Goal: Communication & Community: Answer question/provide support

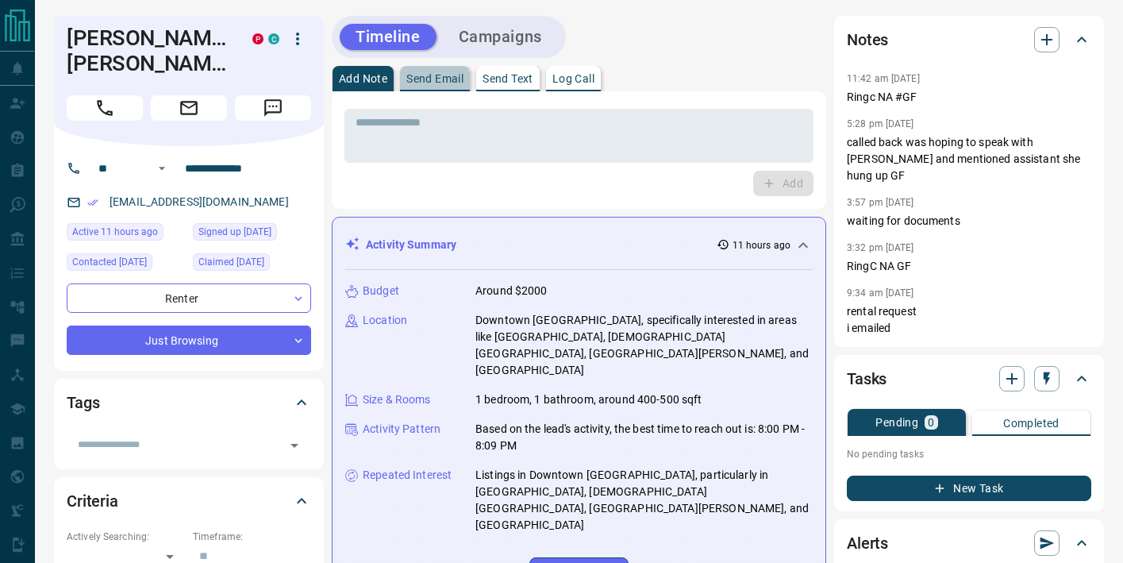
click at [432, 83] on p "Send Email" at bounding box center [434, 78] width 57 height 11
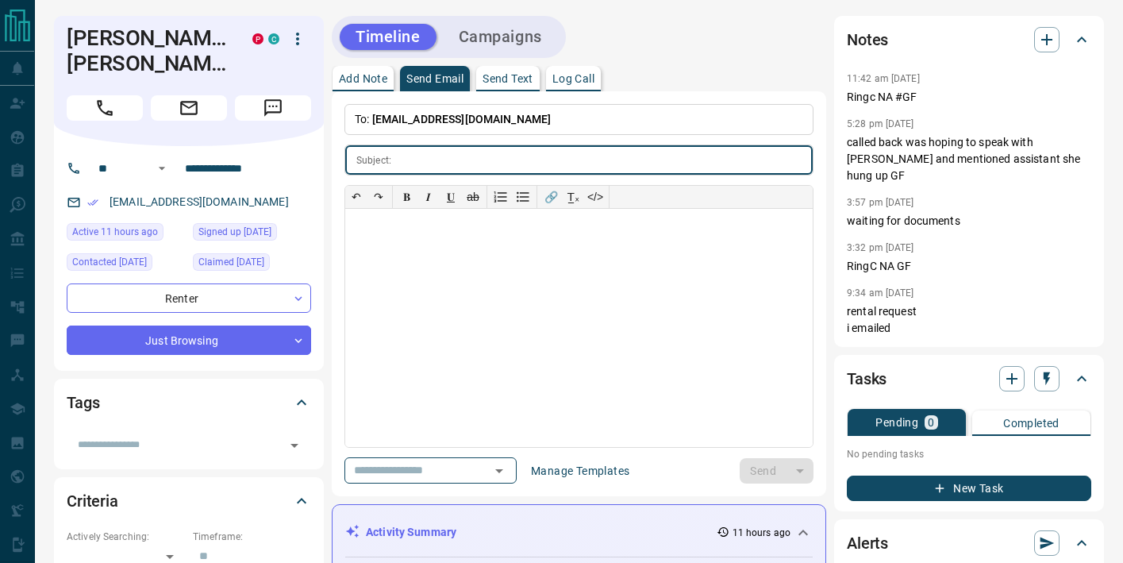
click at [456, 161] on input "text" at bounding box center [605, 159] width 415 height 29
type input "**********"
click at [408, 244] on div at bounding box center [579, 328] width 468 height 238
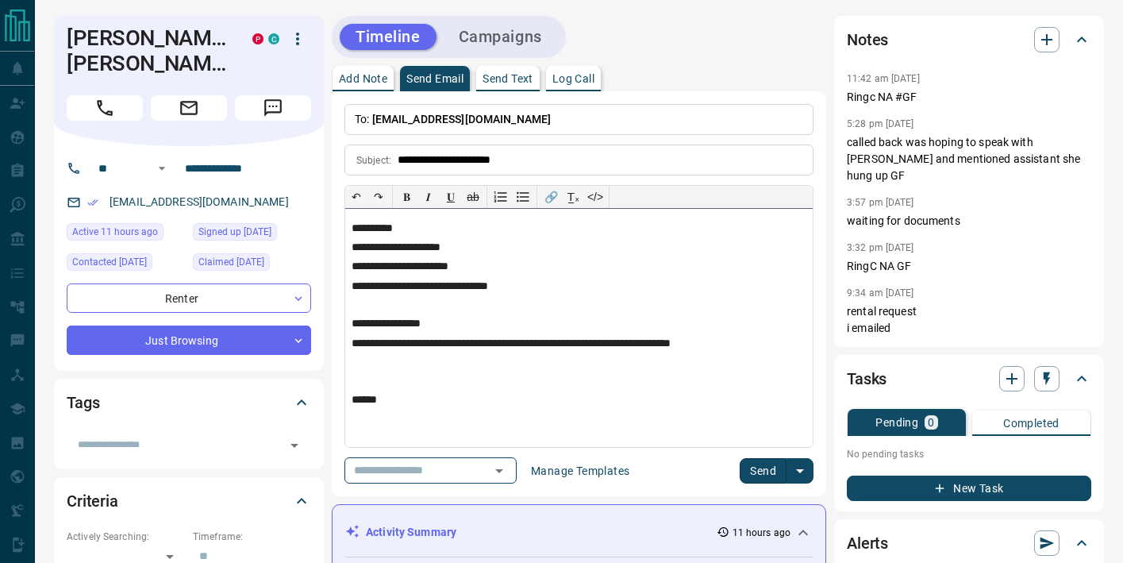
scroll to position [1, 0]
click at [755, 471] on button "Send" at bounding box center [763, 470] width 47 height 25
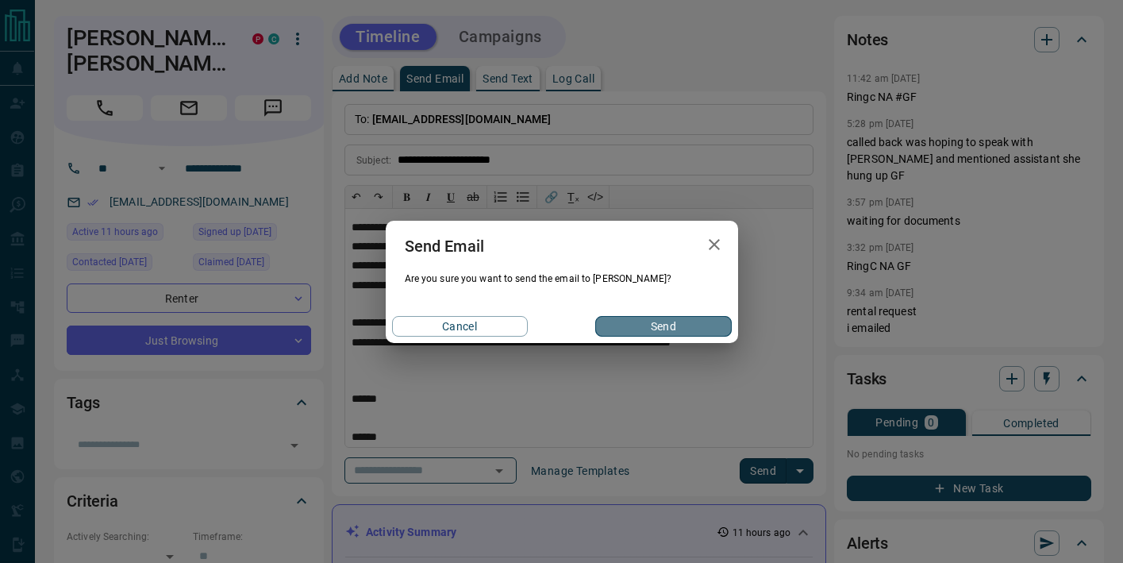
drag, startPoint x: 654, startPoint y: 328, endPoint x: 510, endPoint y: 187, distance: 201.0
click at [653, 328] on button "Send" at bounding box center [663, 326] width 136 height 21
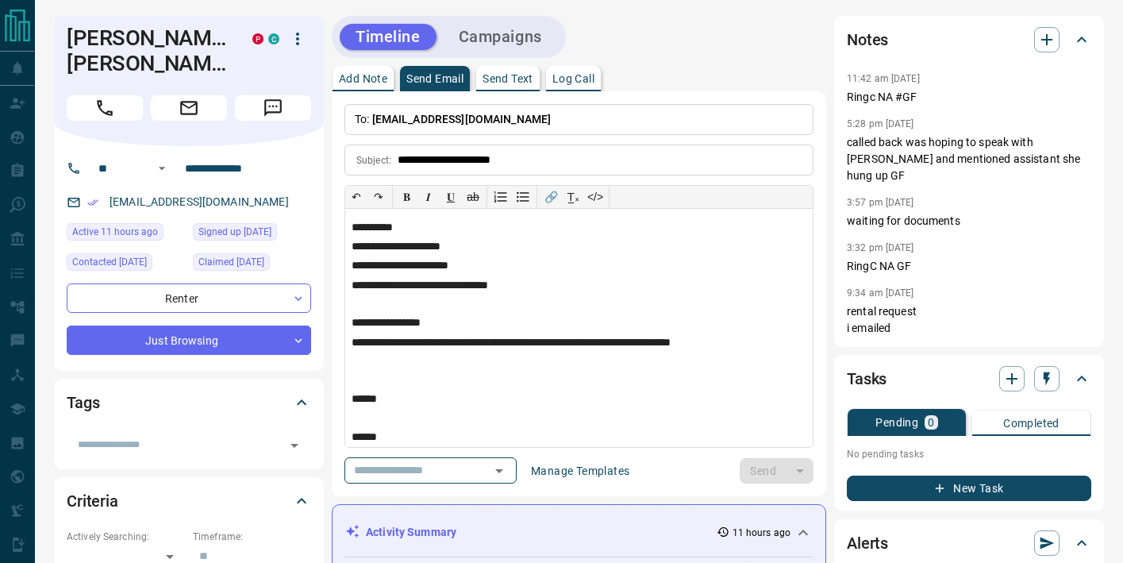
click at [346, 74] on p "Add Note" at bounding box center [363, 78] width 48 height 11
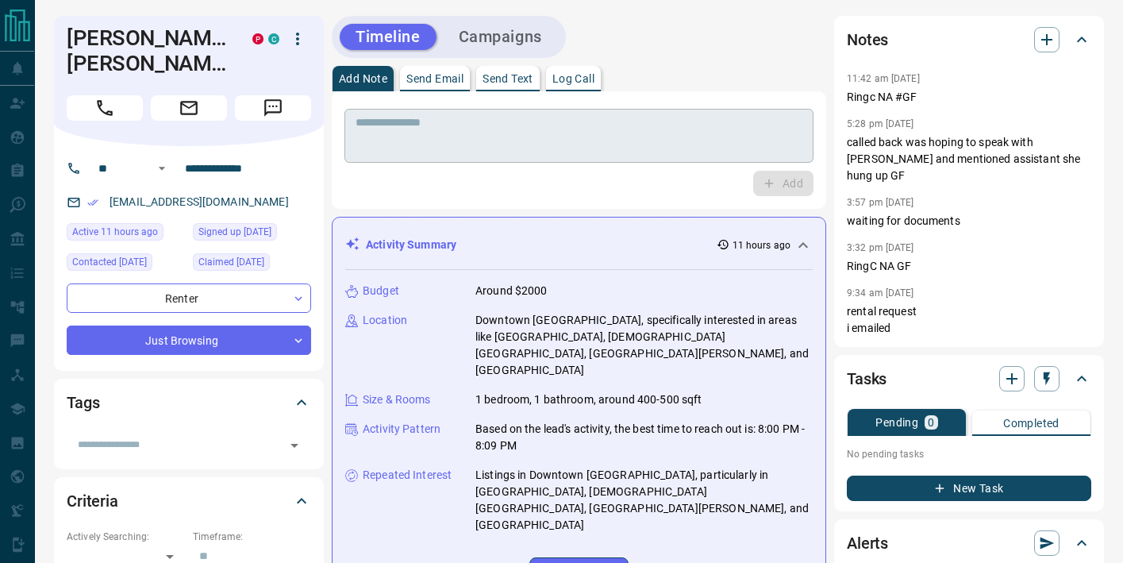
click at [389, 137] on textarea at bounding box center [579, 136] width 447 height 40
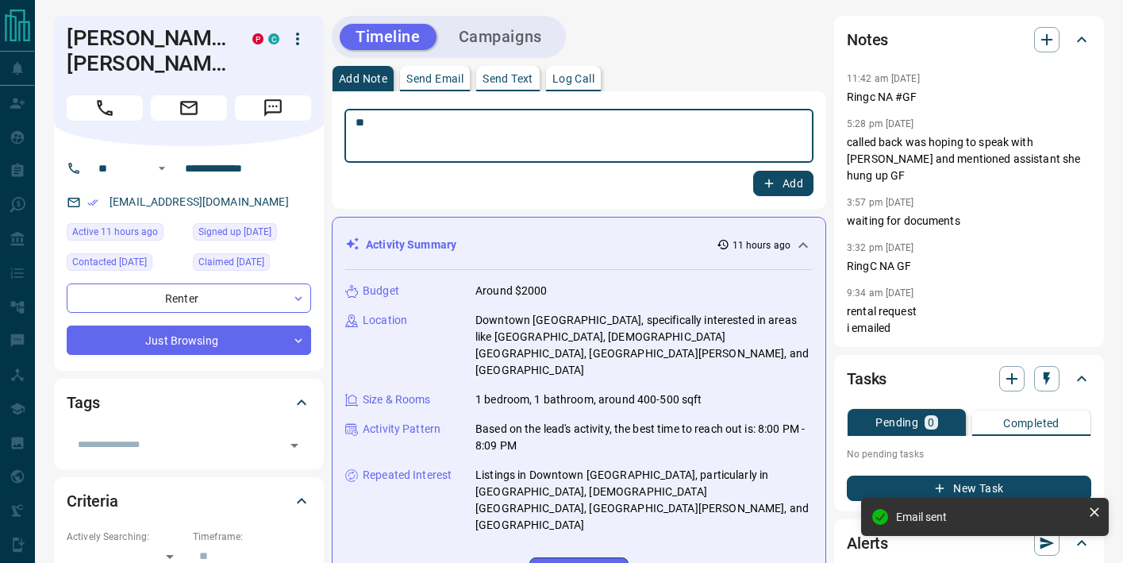
type textarea "*"
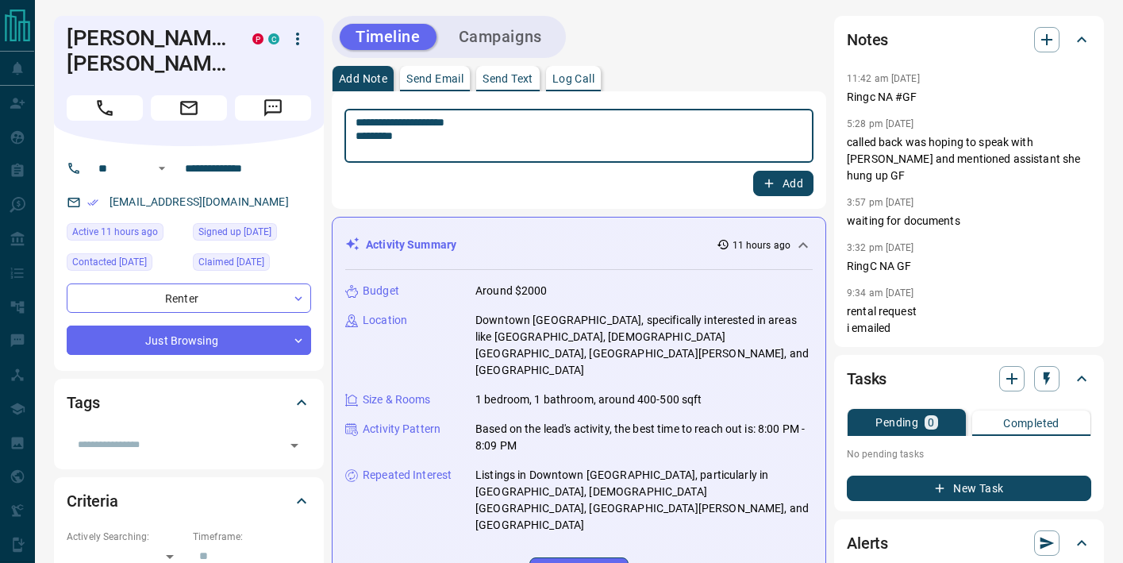
type textarea "**********"
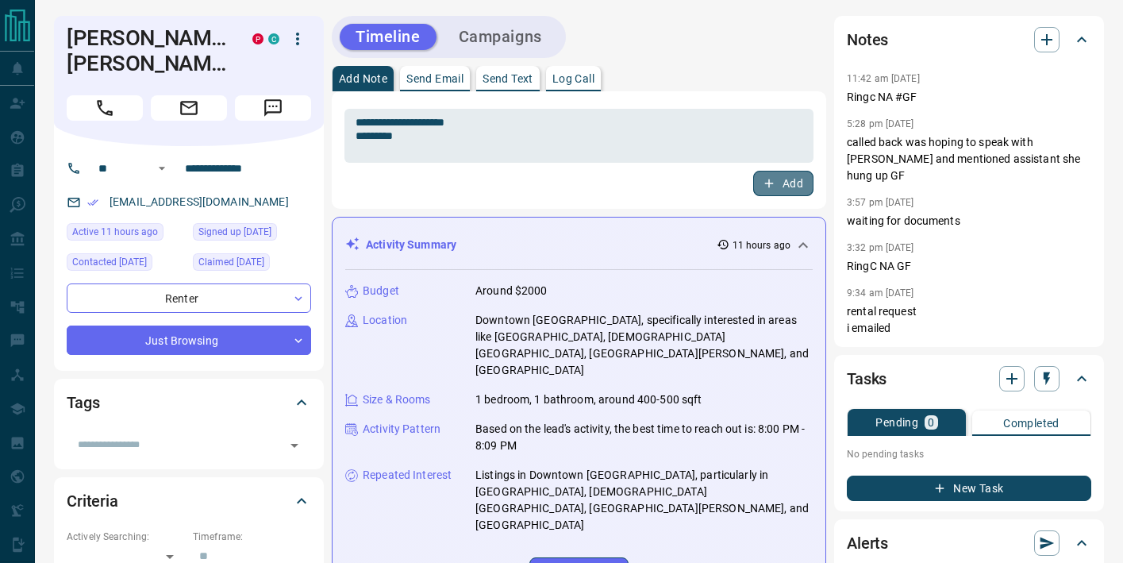
click at [755, 187] on button "Add" at bounding box center [783, 183] width 60 height 25
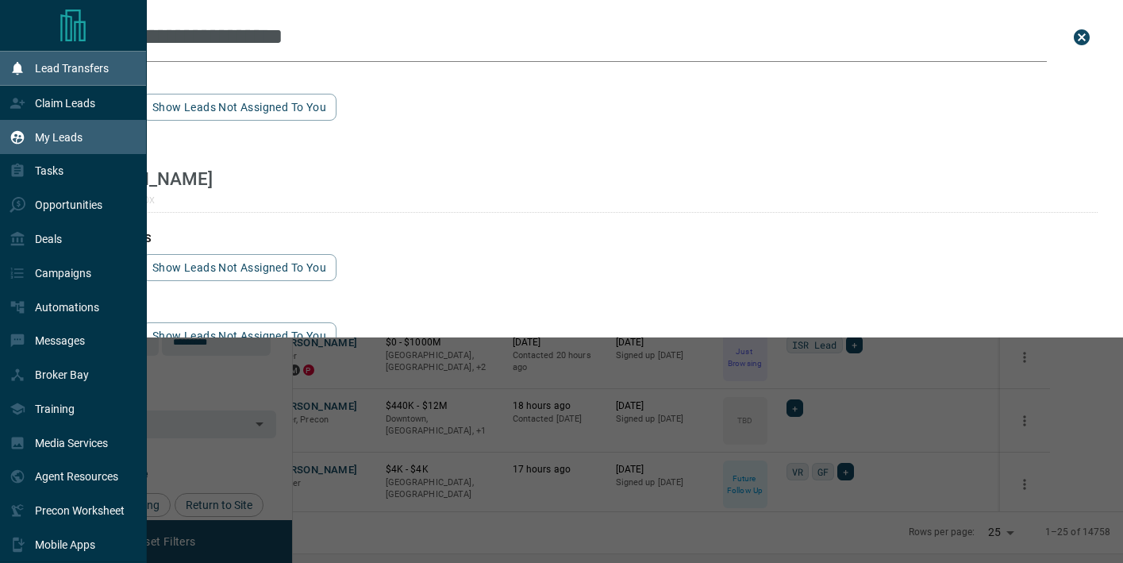
scroll to position [421, 823]
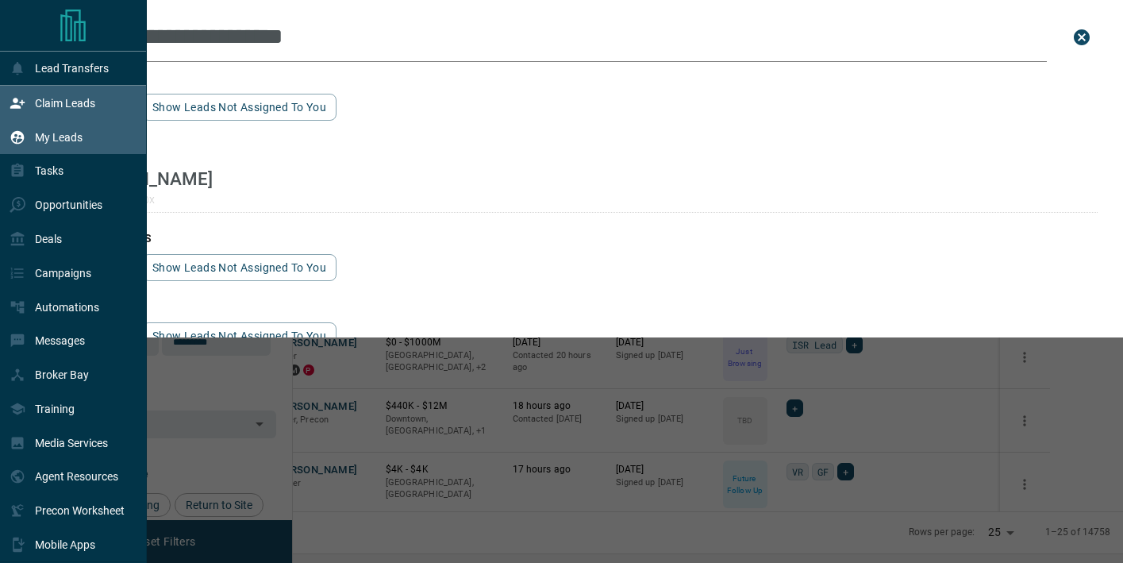
click at [77, 95] on div "Claim Leads" at bounding box center [53, 103] width 86 height 26
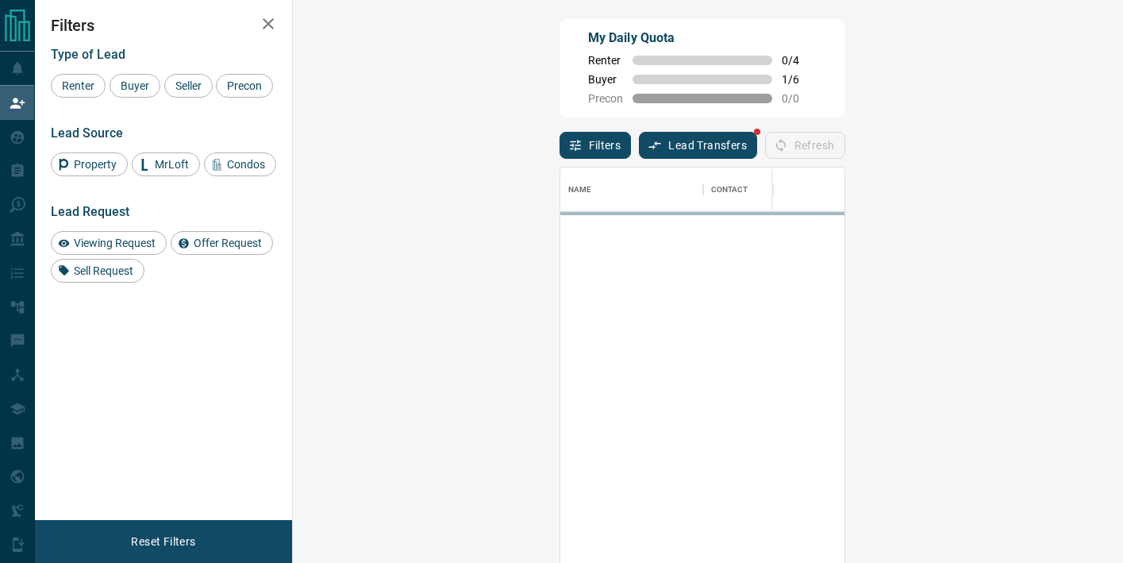
scroll to position [425, 796]
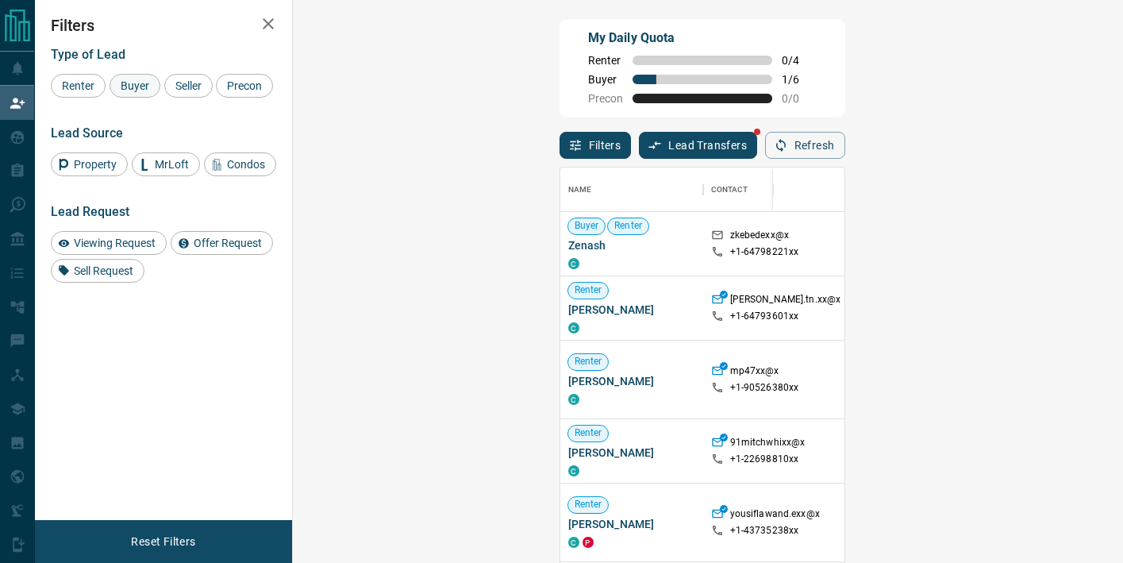
click at [138, 83] on span "Buyer" at bounding box center [135, 85] width 40 height 13
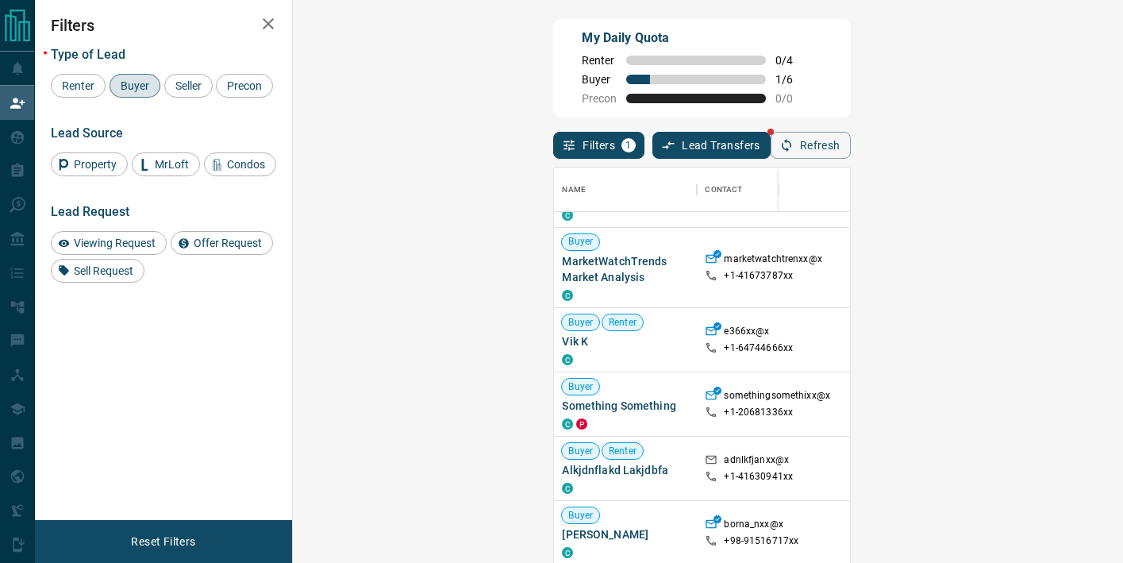
scroll to position [0, 0]
